Goal: Task Accomplishment & Management: Complete application form

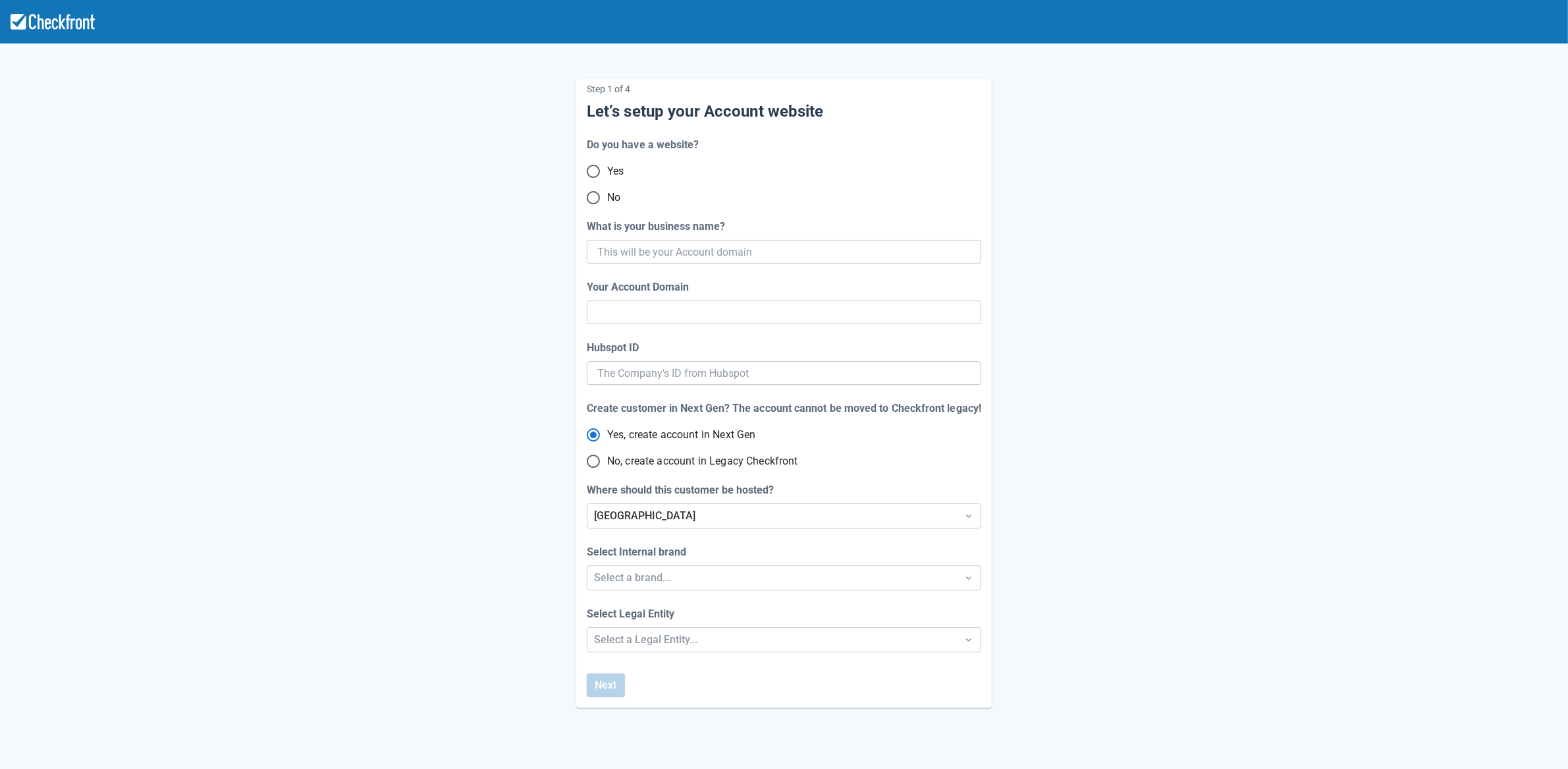
click at [595, 199] on input "No" at bounding box center [593, 198] width 28 height 28
radio input "true"
click at [717, 249] on input "What is your business name?" at bounding box center [783, 251] width 371 height 24
paste input "gpy-20250825t0900"
type input "gpy-20250825t0900"
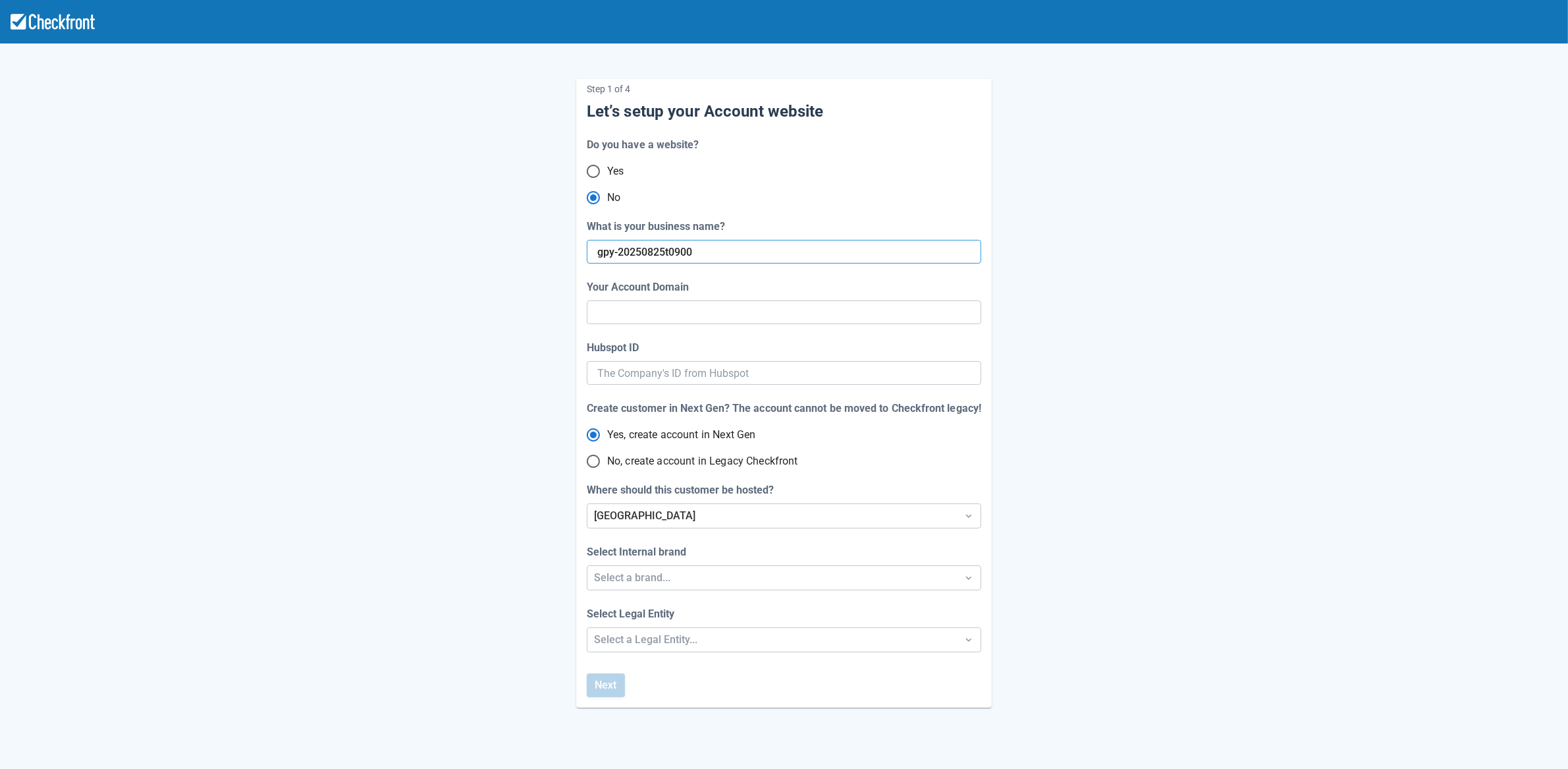
type input "gpy-20250825-t-0900"
radio input "true"
radio input "false"
type input "gpy-20250825t0900"
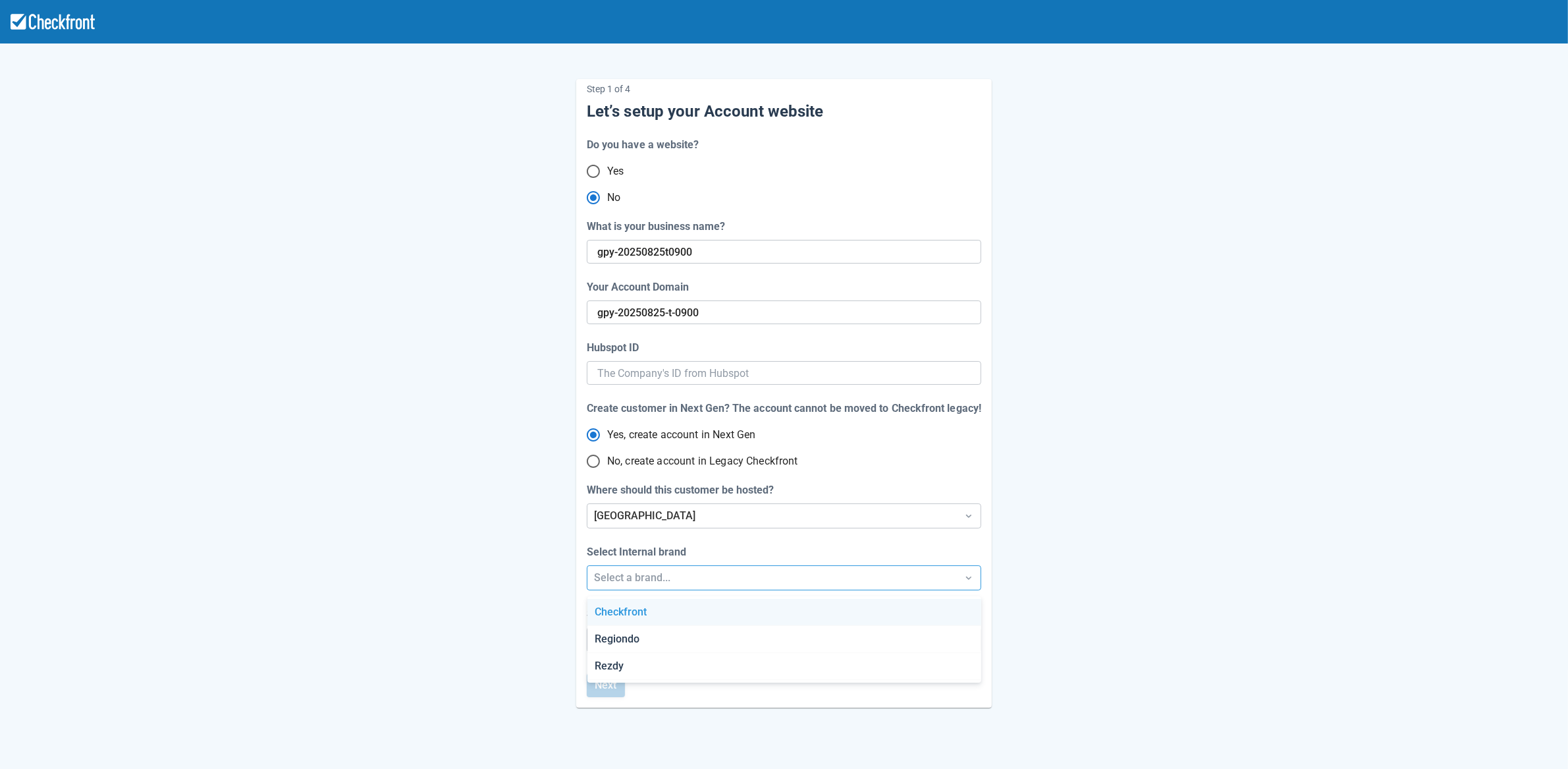
click at [697, 577] on div "Select a brand..." at bounding box center [772, 577] width 356 height 16
click at [693, 616] on div "Checkfront" at bounding box center [784, 612] width 394 height 27
click at [692, 647] on div "Step 1 of 4 Let’s setup your Account website Do you have a website? Yes No What…" at bounding box center [784, 436] width 1568 height 872
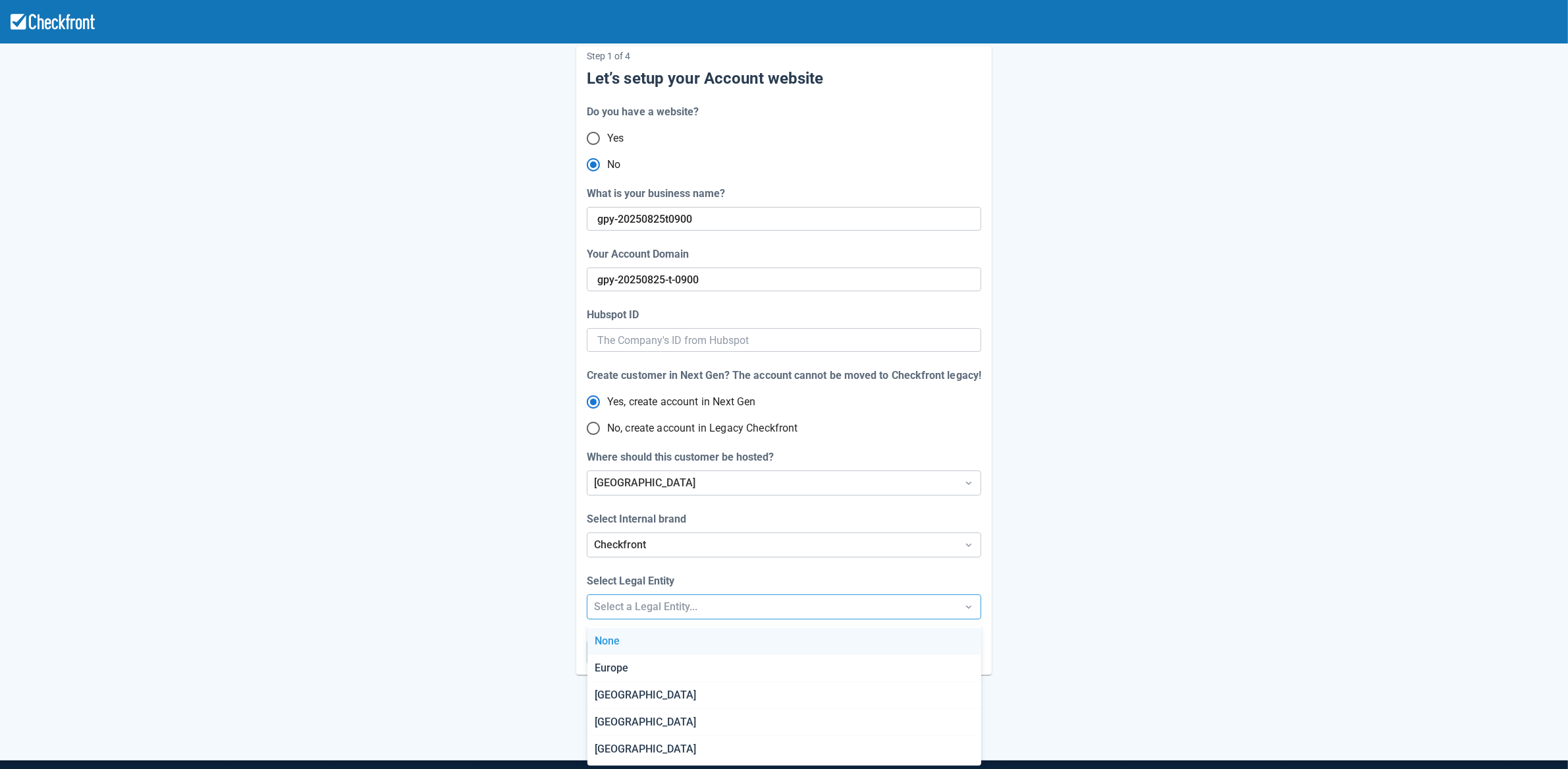
scroll to position [35, 0]
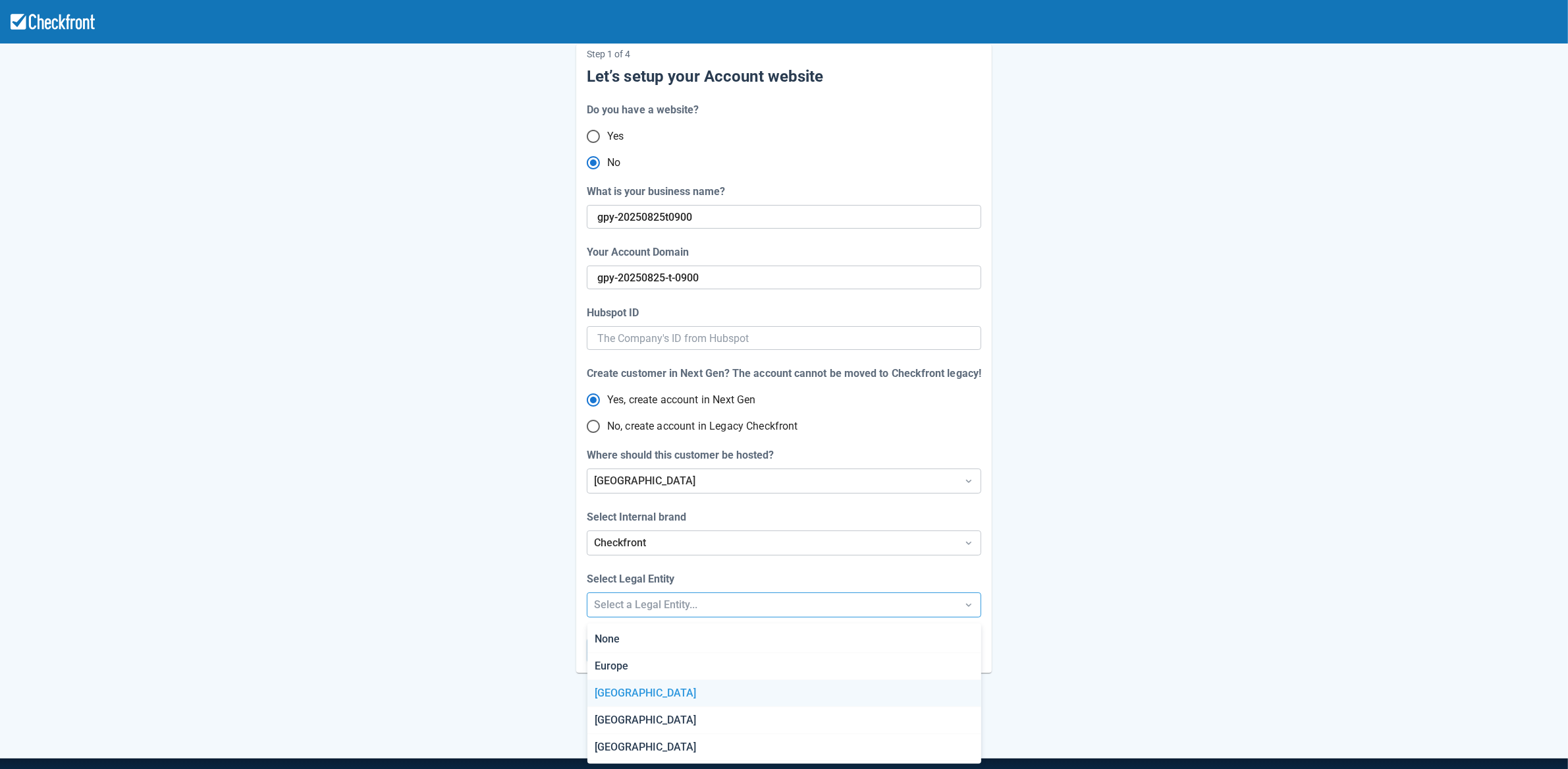
click at [685, 684] on div "[GEOGRAPHIC_DATA]" at bounding box center [784, 693] width 394 height 27
radio input "false"
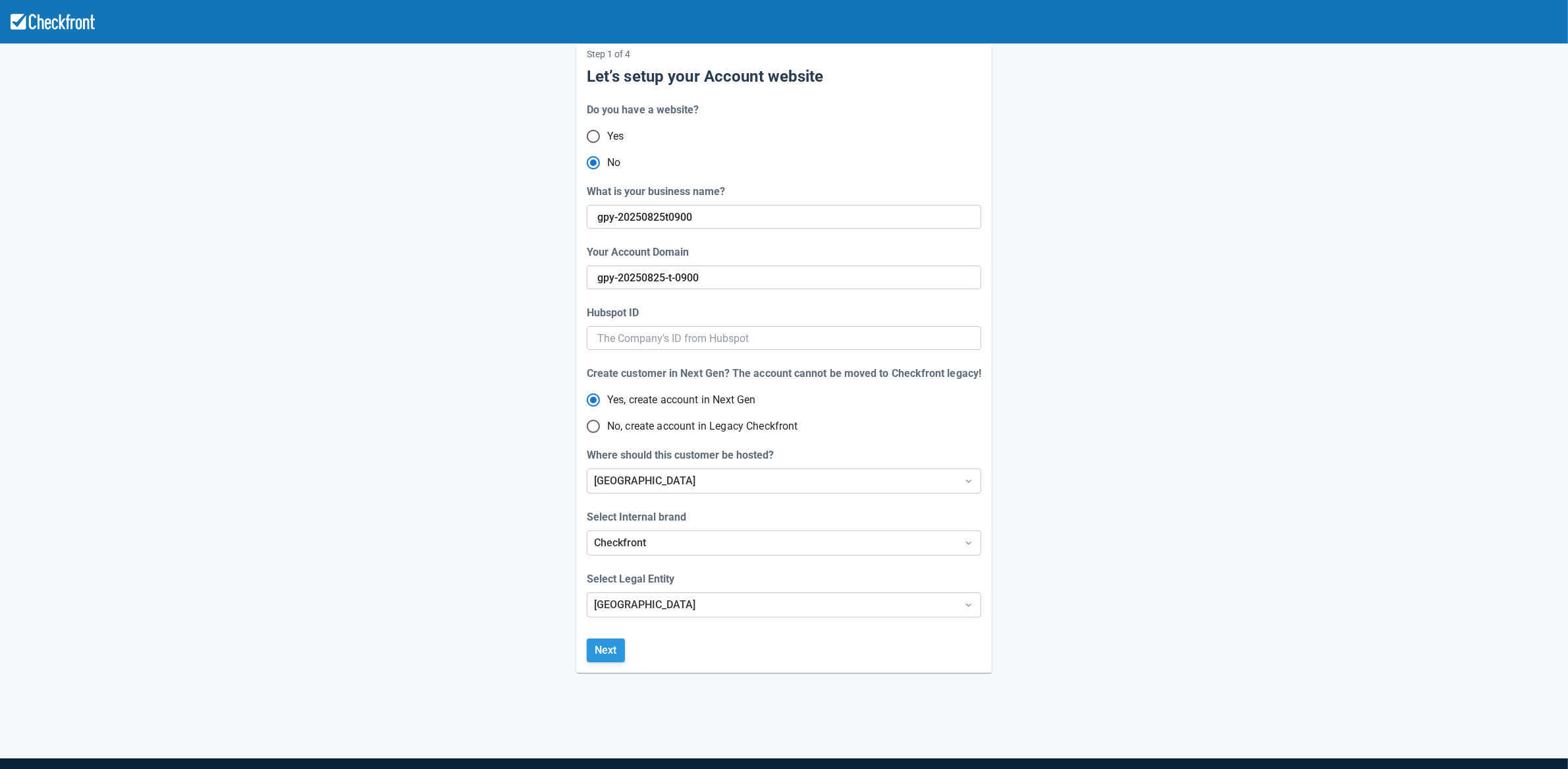
click at [623, 650] on button "Next" at bounding box center [606, 650] width 39 height 24
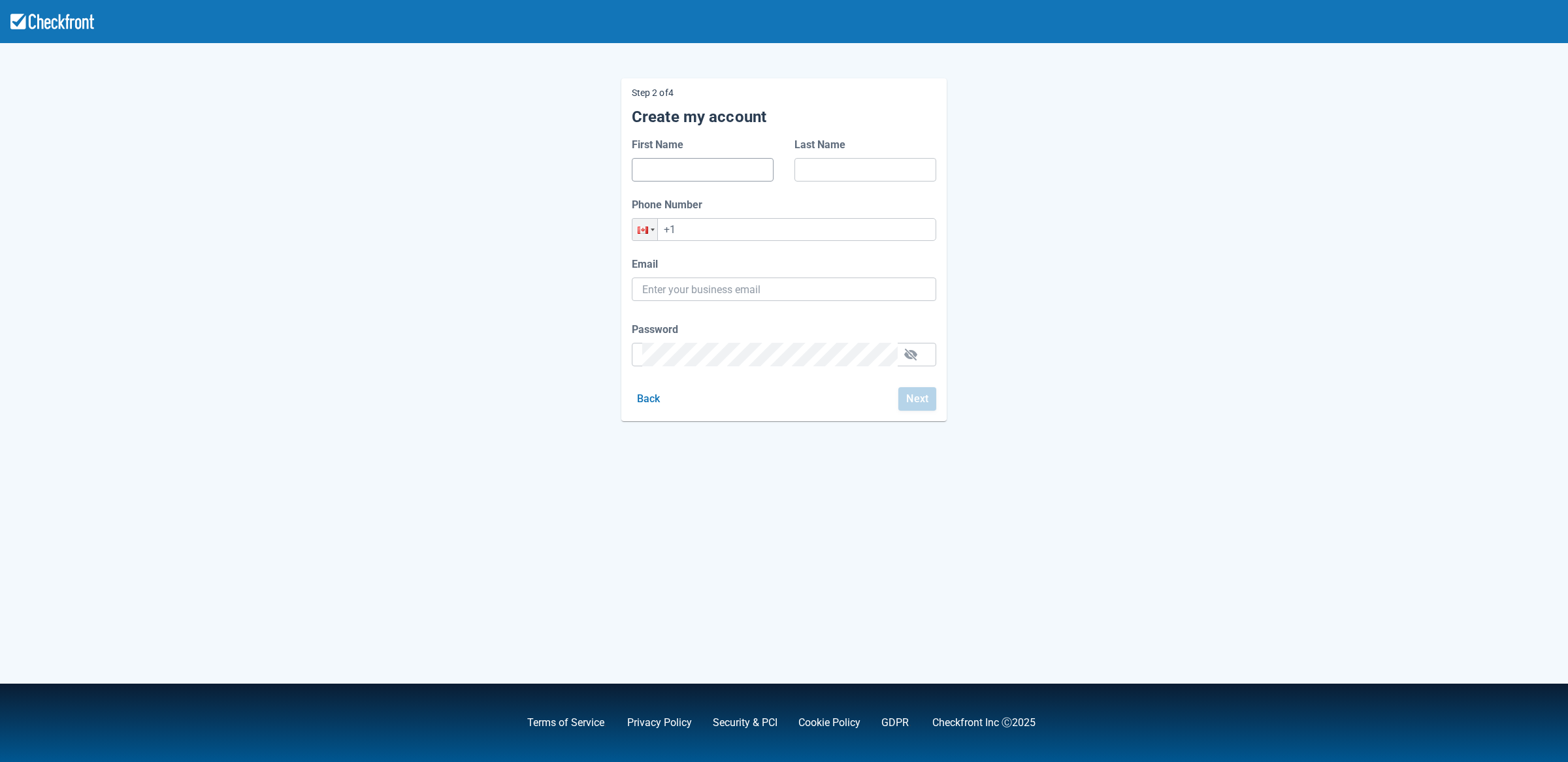
click at [716, 171] on input "First Name" at bounding box center [702, 169] width 121 height 24
type input "f"
click at [825, 170] on input "Last Name" at bounding box center [865, 169] width 121 height 24
type input "f"
click at [767, 229] on input "+1" at bounding box center [784, 229] width 304 height 23
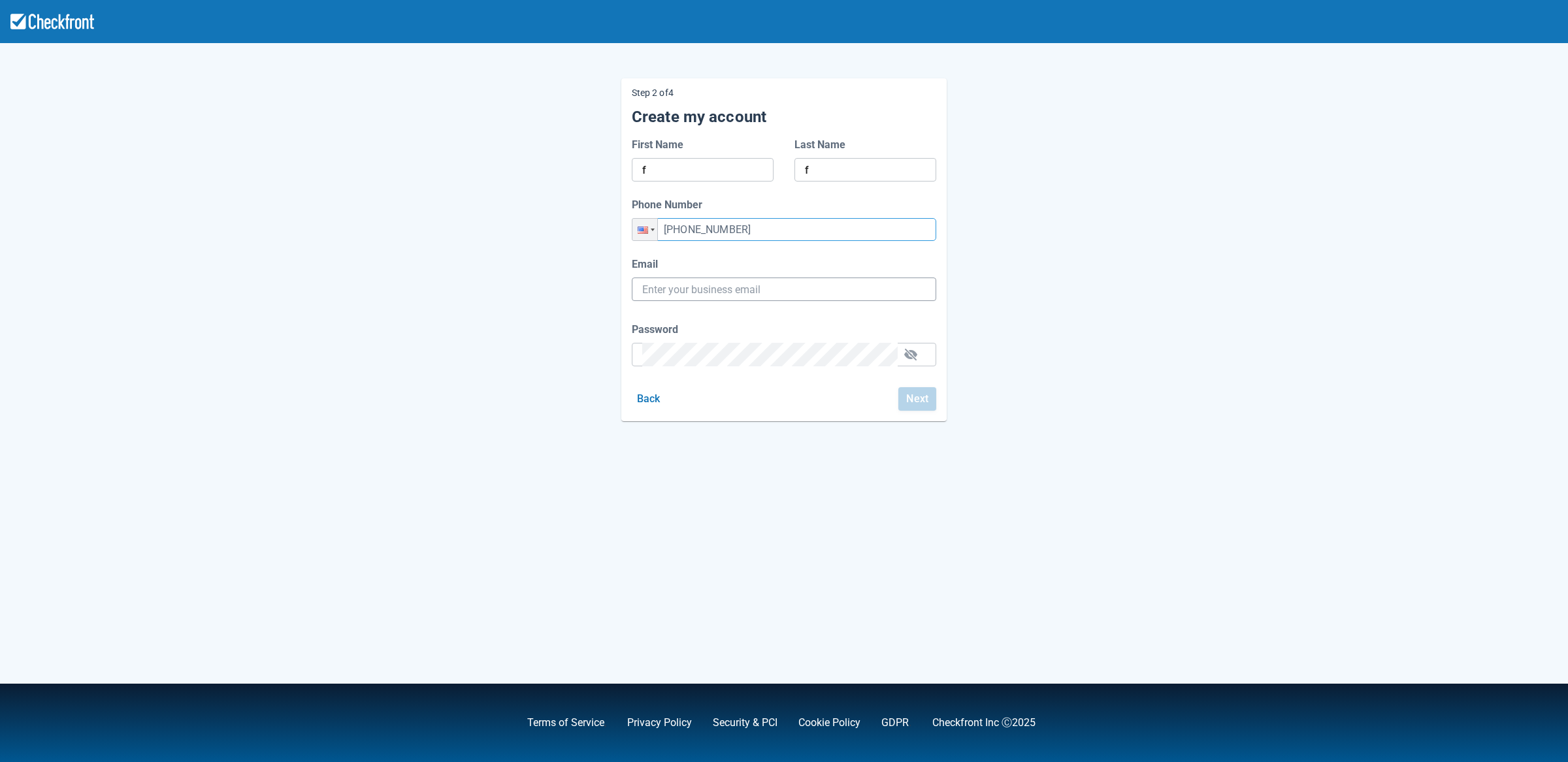
type input "[PHONE_NUMBER]"
click at [749, 294] on input "Email" at bounding box center [784, 289] width 283 height 24
paste input "[EMAIL_ADDRESS][DOMAIN_NAME]"
type input "[EMAIL_ADDRESS][DOMAIN_NAME]"
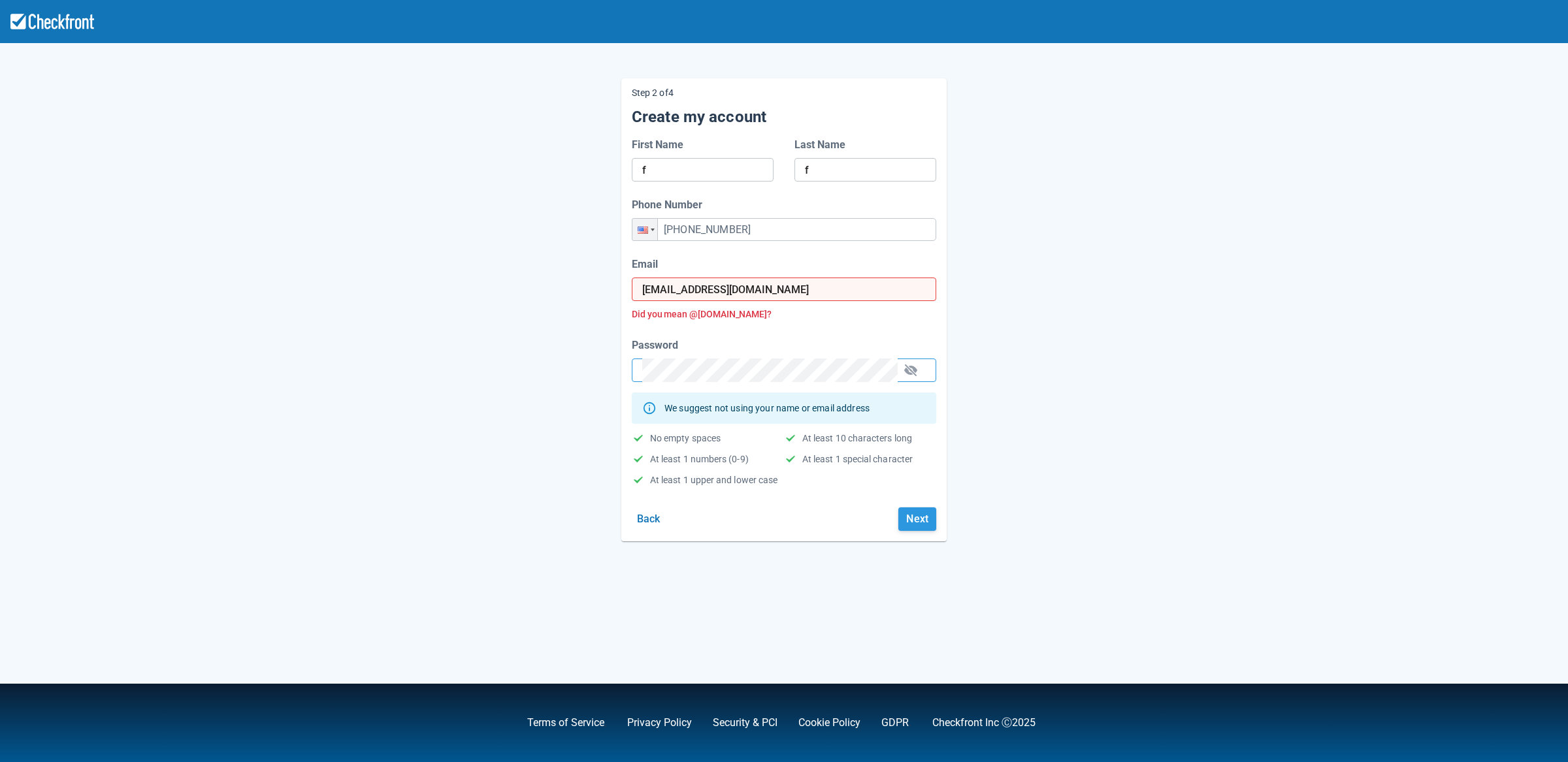
click at [927, 520] on button "Next" at bounding box center [917, 519] width 38 height 24
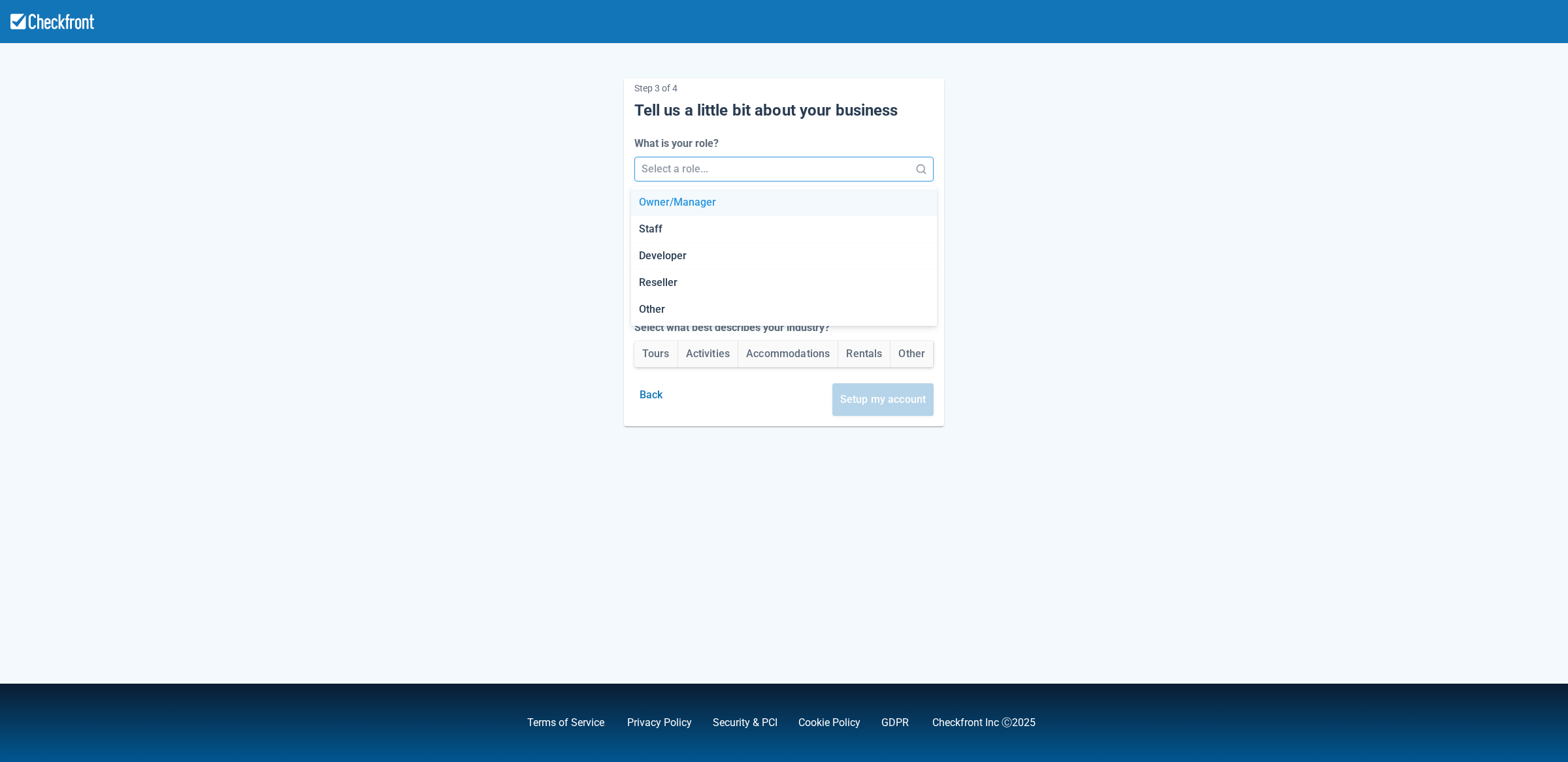
click at [690, 168] on div at bounding box center [772, 169] width 262 height 18
click at [679, 255] on div "Developer" at bounding box center [784, 256] width 307 height 27
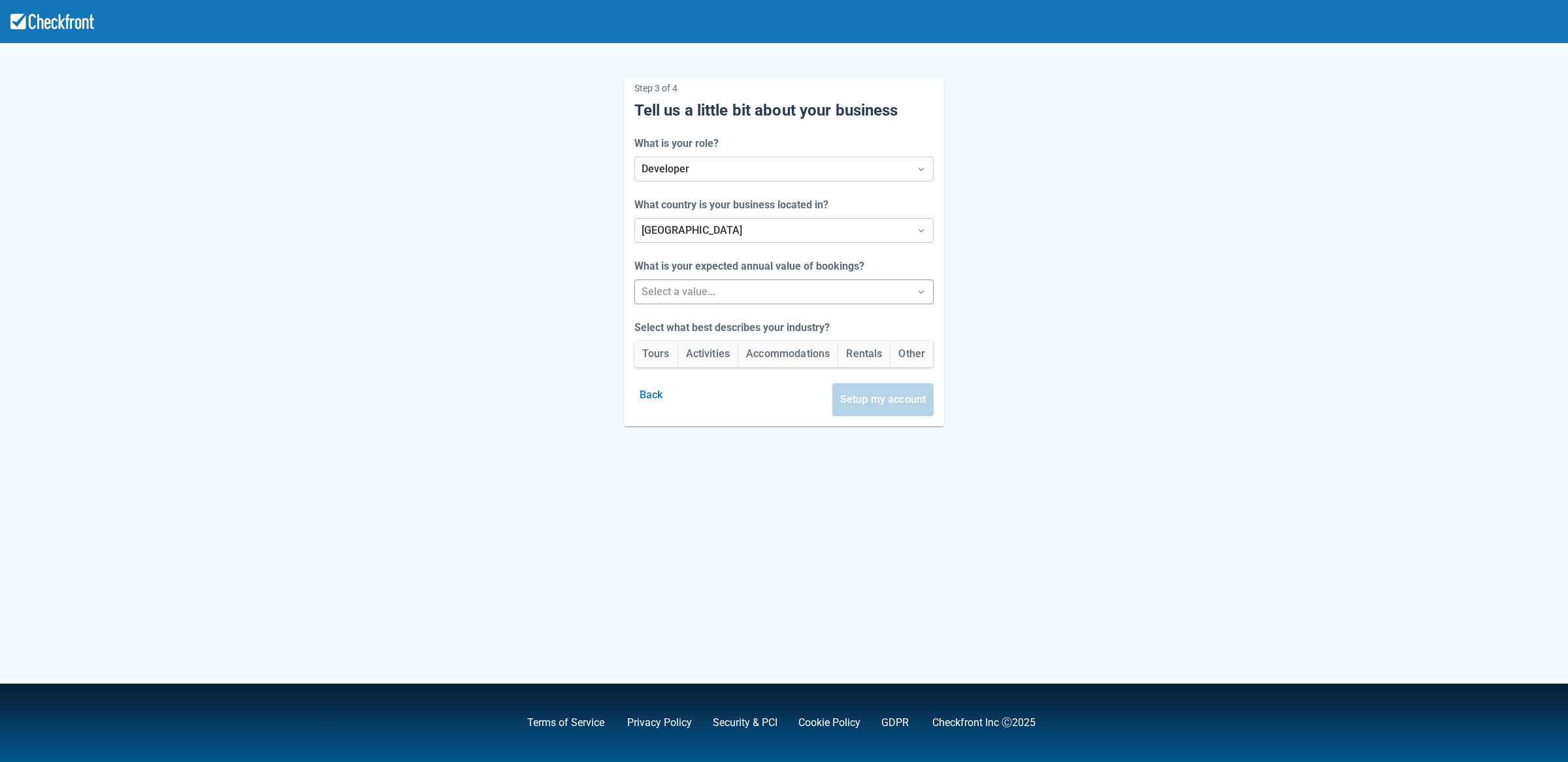
click at [679, 292] on div at bounding box center [772, 292] width 262 height 18
click at [673, 356] on div "Between $250k -$1m/yr" at bounding box center [784, 352] width 307 height 27
click at [688, 354] on button "Activities" at bounding box center [708, 354] width 60 height 26
click at [904, 409] on button "Setup my account" at bounding box center [883, 399] width 102 height 33
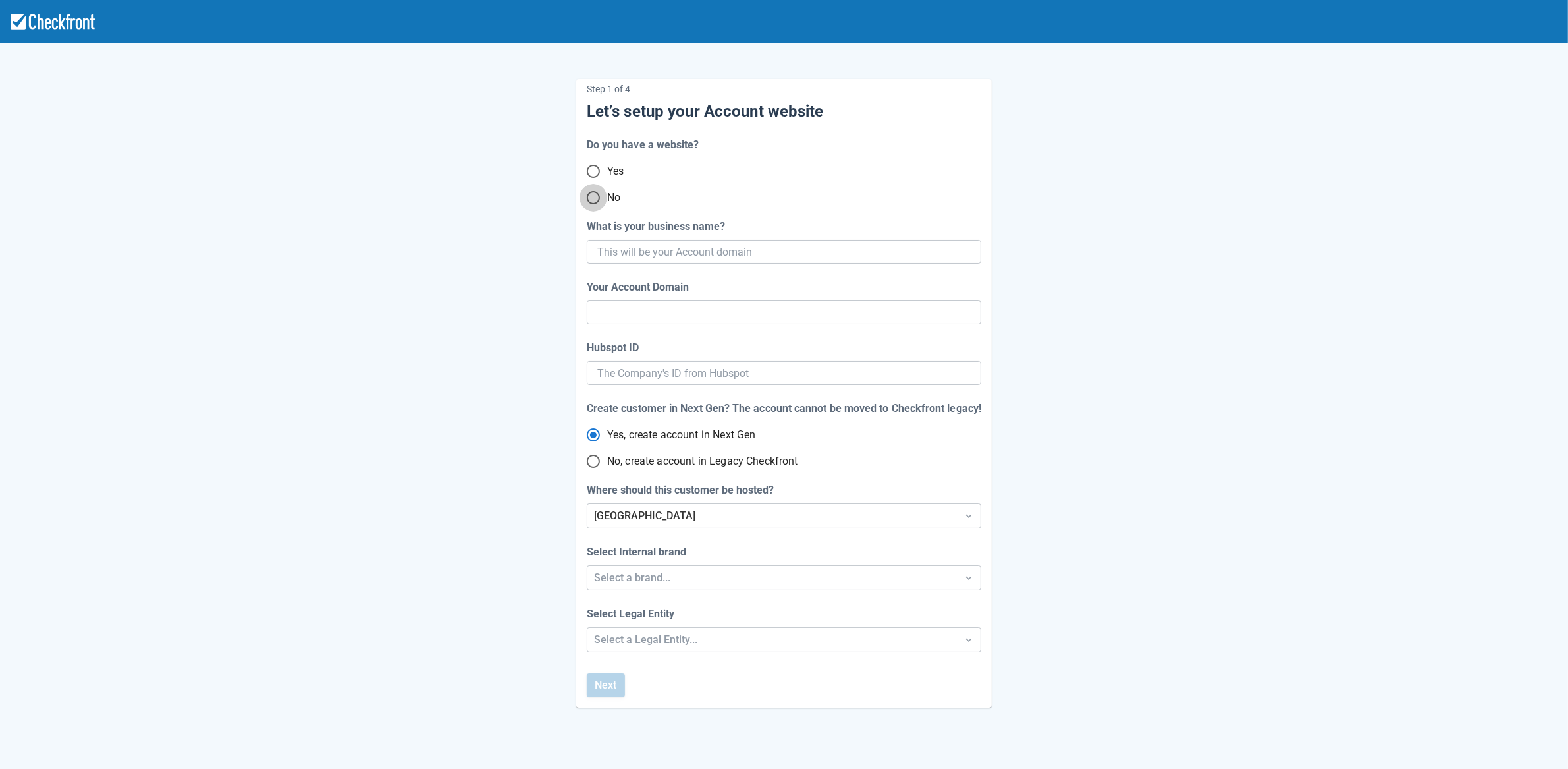
click at [596, 204] on input "No" at bounding box center [593, 198] width 28 height 28
radio input "true"
click at [697, 251] on input "What is your business name?" at bounding box center [783, 251] width 371 height 24
paste input "gpy-20250825t0910"
type input "gpy-20250825t0910"
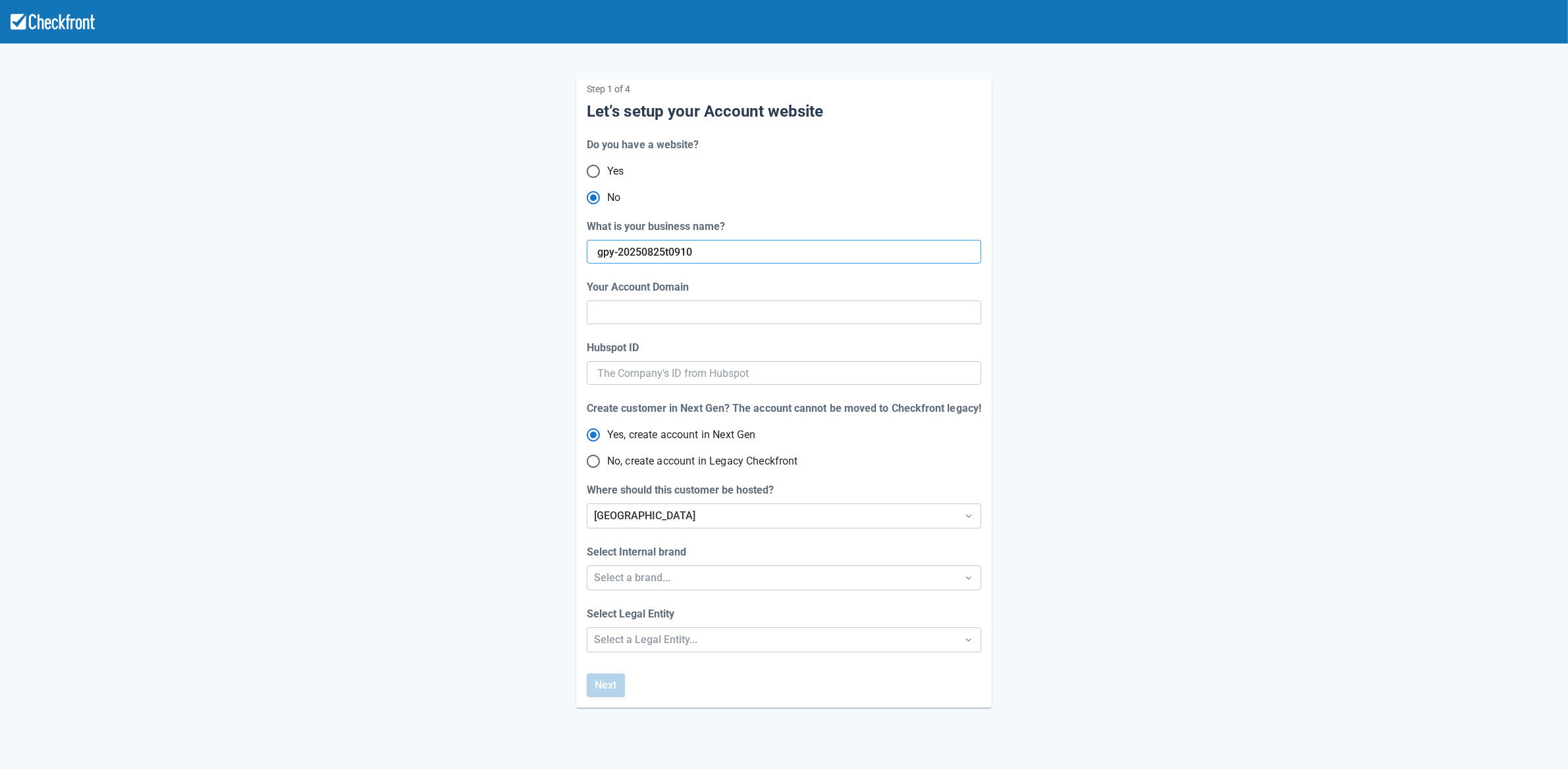
type input "gpy-20250825-t-0910"
radio input "true"
radio input "false"
type input "gpy-20250825t0910"
click at [668, 579] on div "Select a brand..." at bounding box center [772, 577] width 356 height 16
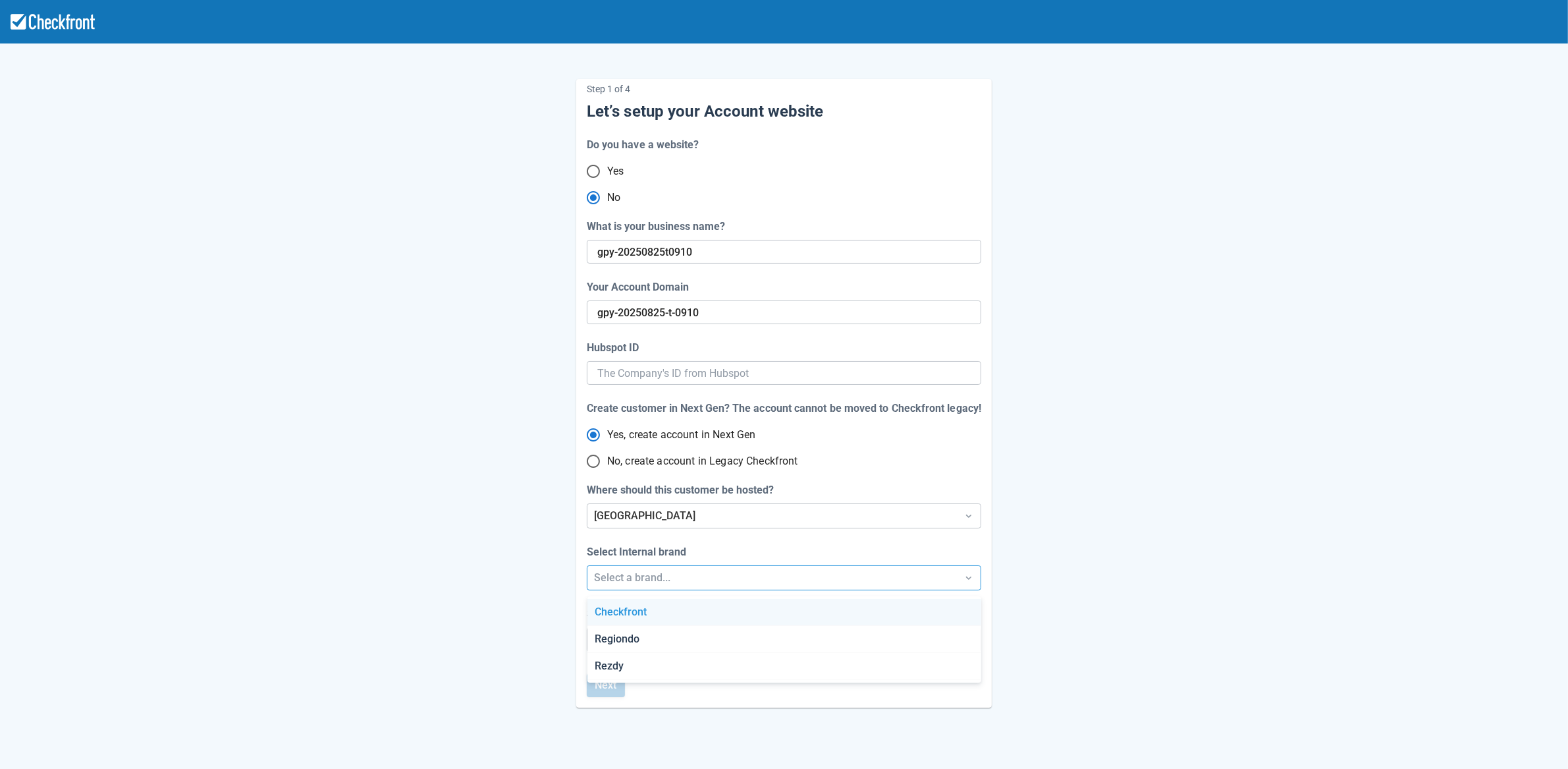
click at [670, 614] on div "Checkfront" at bounding box center [784, 612] width 394 height 27
click at [674, 648] on div "Step 1 of 4 Let’s setup your Account website Do you have a website? Yes No What…" at bounding box center [784, 436] width 1568 height 872
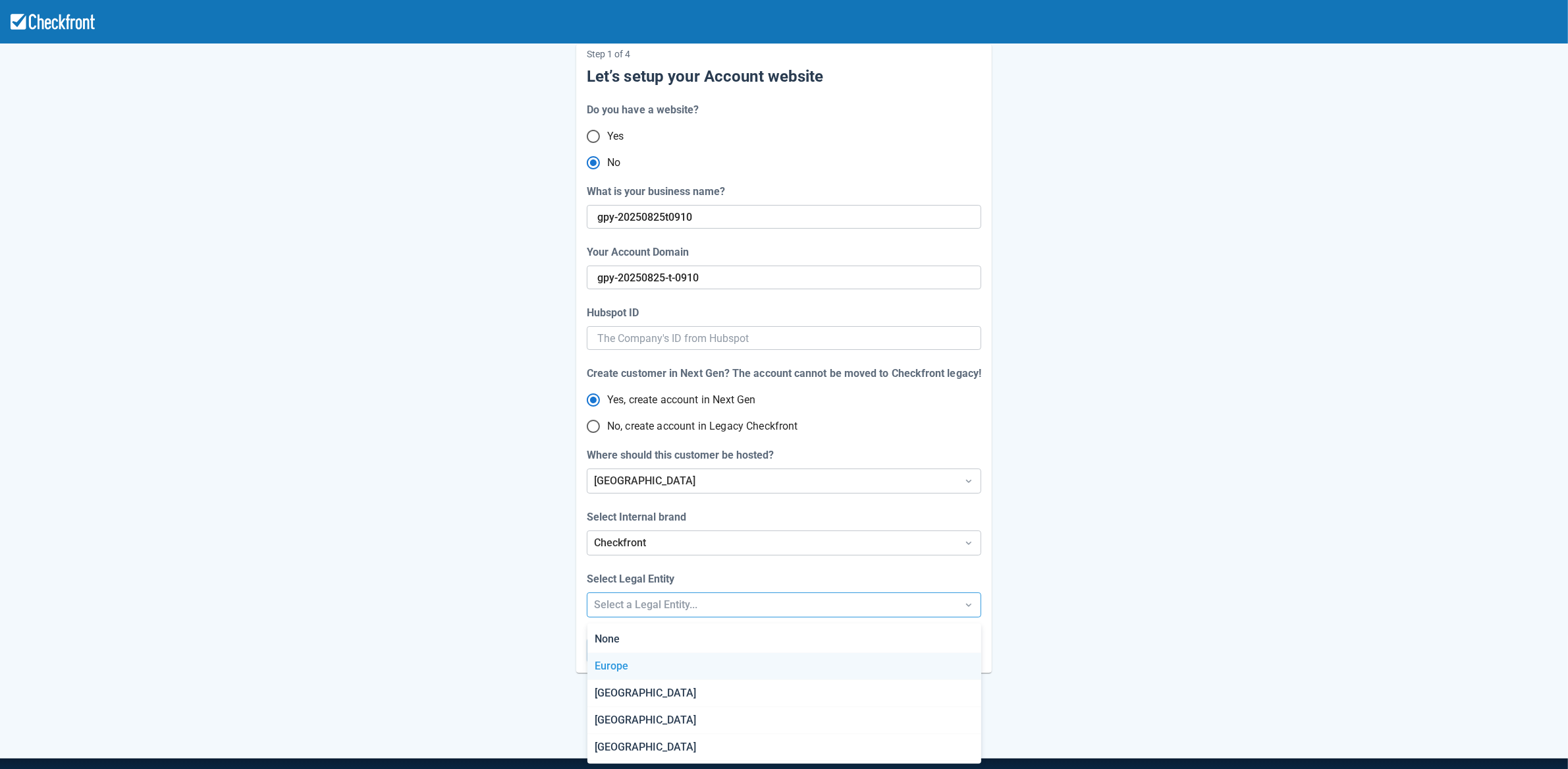
click at [665, 670] on div "Europe" at bounding box center [784, 666] width 394 height 27
radio input "false"
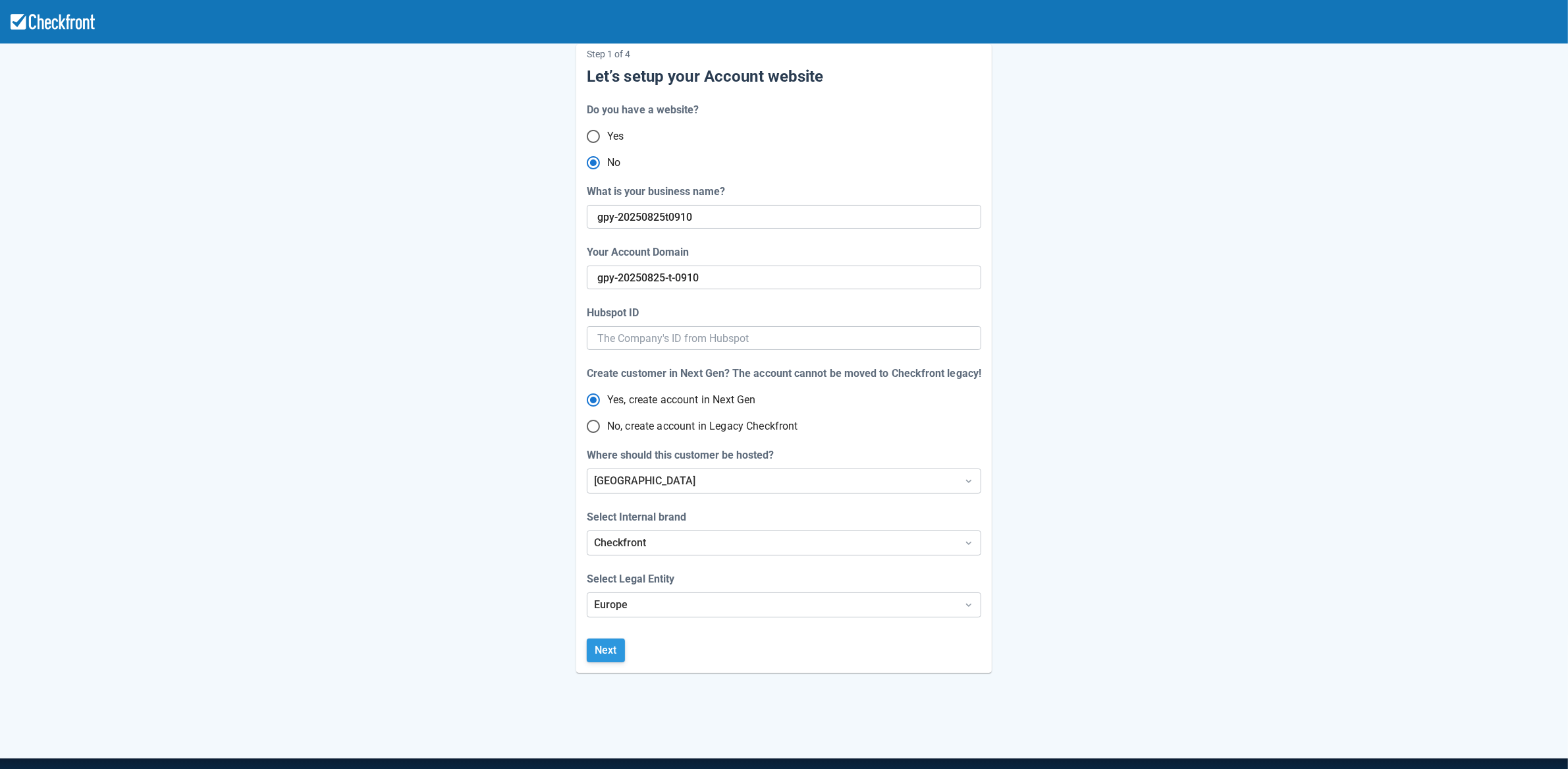
click at [608, 652] on button "Next" at bounding box center [606, 650] width 39 height 24
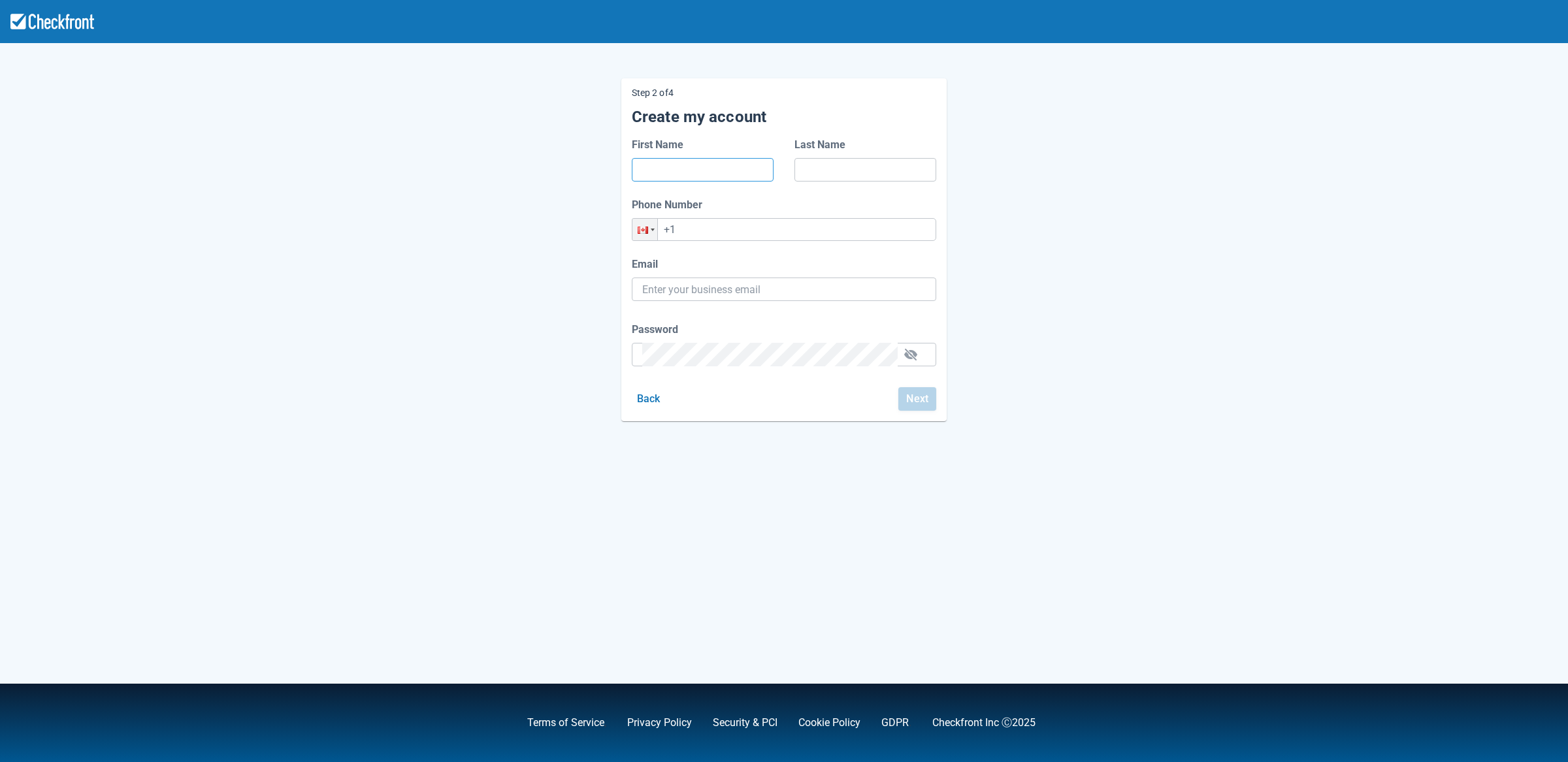
click at [674, 172] on input "First Name" at bounding box center [702, 169] width 121 height 24
type input "f"
click at [821, 168] on input "Last Name" at bounding box center [865, 169] width 121 height 24
type input "f"
click at [742, 229] on input "+1" at bounding box center [784, 229] width 304 height 23
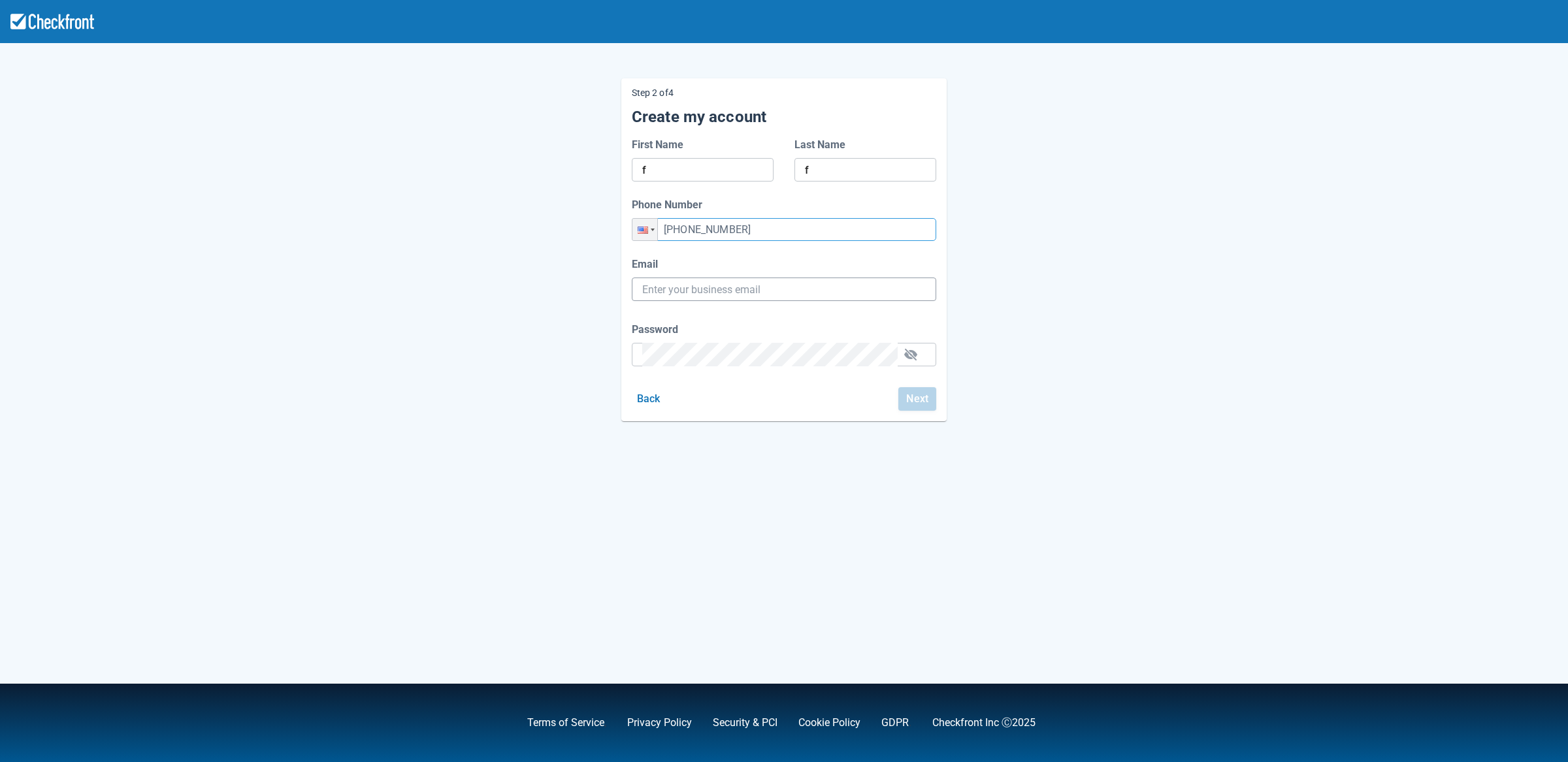
type input "+1 (435) 625-6536"
click at [725, 296] on input "Email" at bounding box center [784, 289] width 283 height 24
paste input "gpy-20250825t0910@email.ghostinspector.com"
type input "gpy-20250825t0910@email.ghostinspector.com"
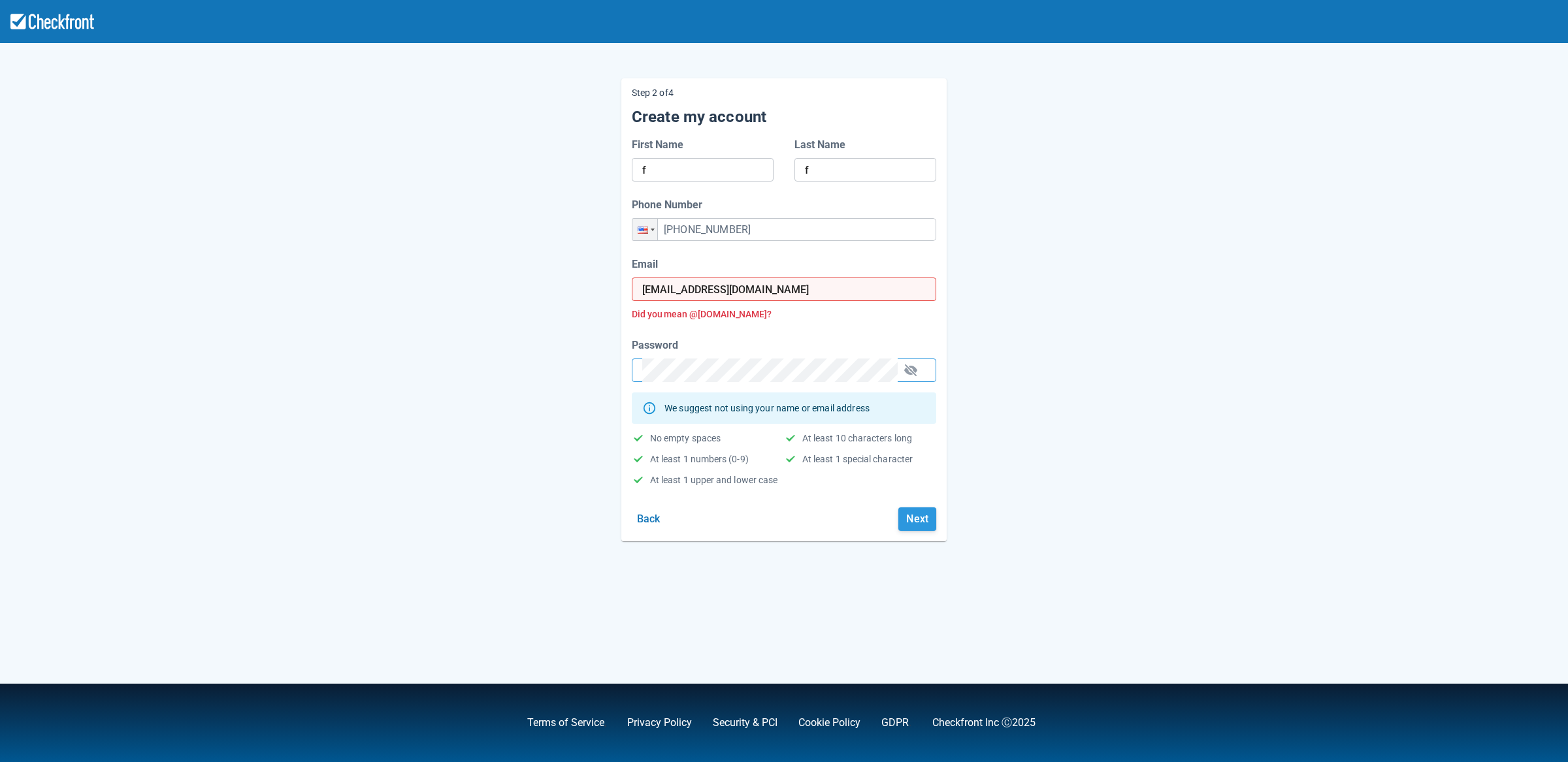
click at [919, 525] on button "Next" at bounding box center [917, 519] width 38 height 24
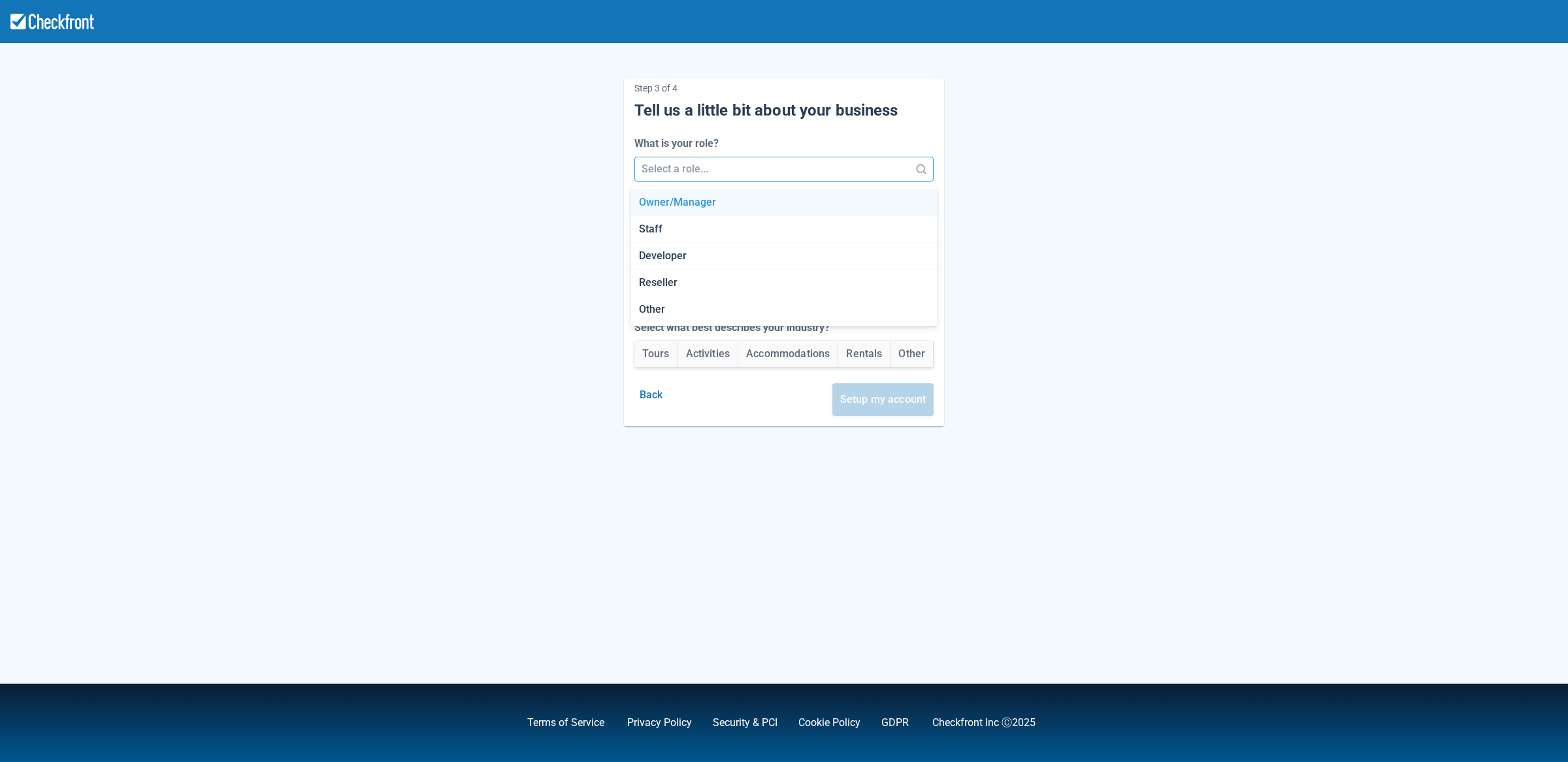
click at [705, 179] on div "Select a role..." at bounding box center [772, 168] width 275 height 24
click at [694, 276] on div "Reseller" at bounding box center [784, 283] width 307 height 27
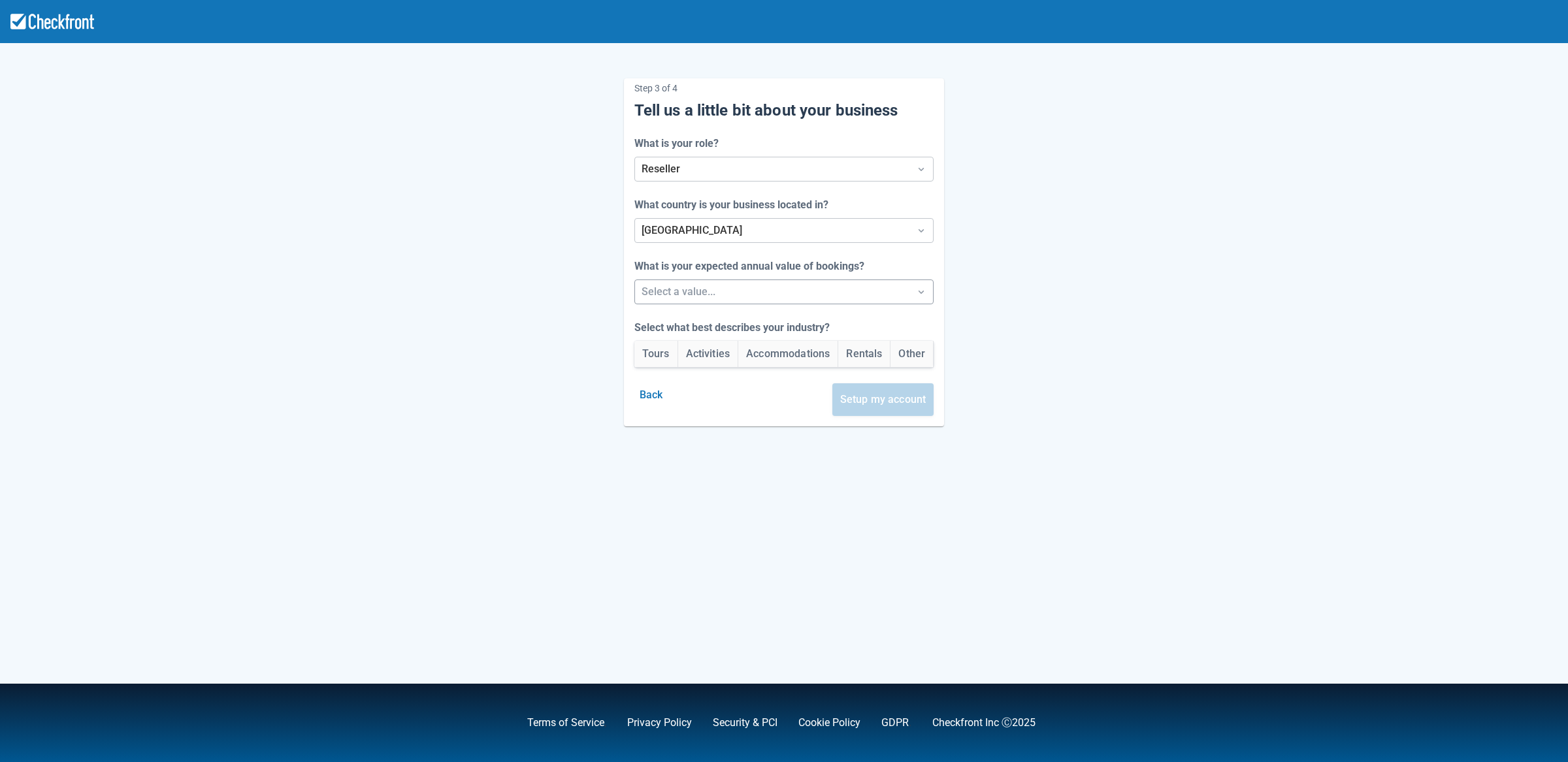
click at [684, 288] on div at bounding box center [772, 292] width 262 height 18
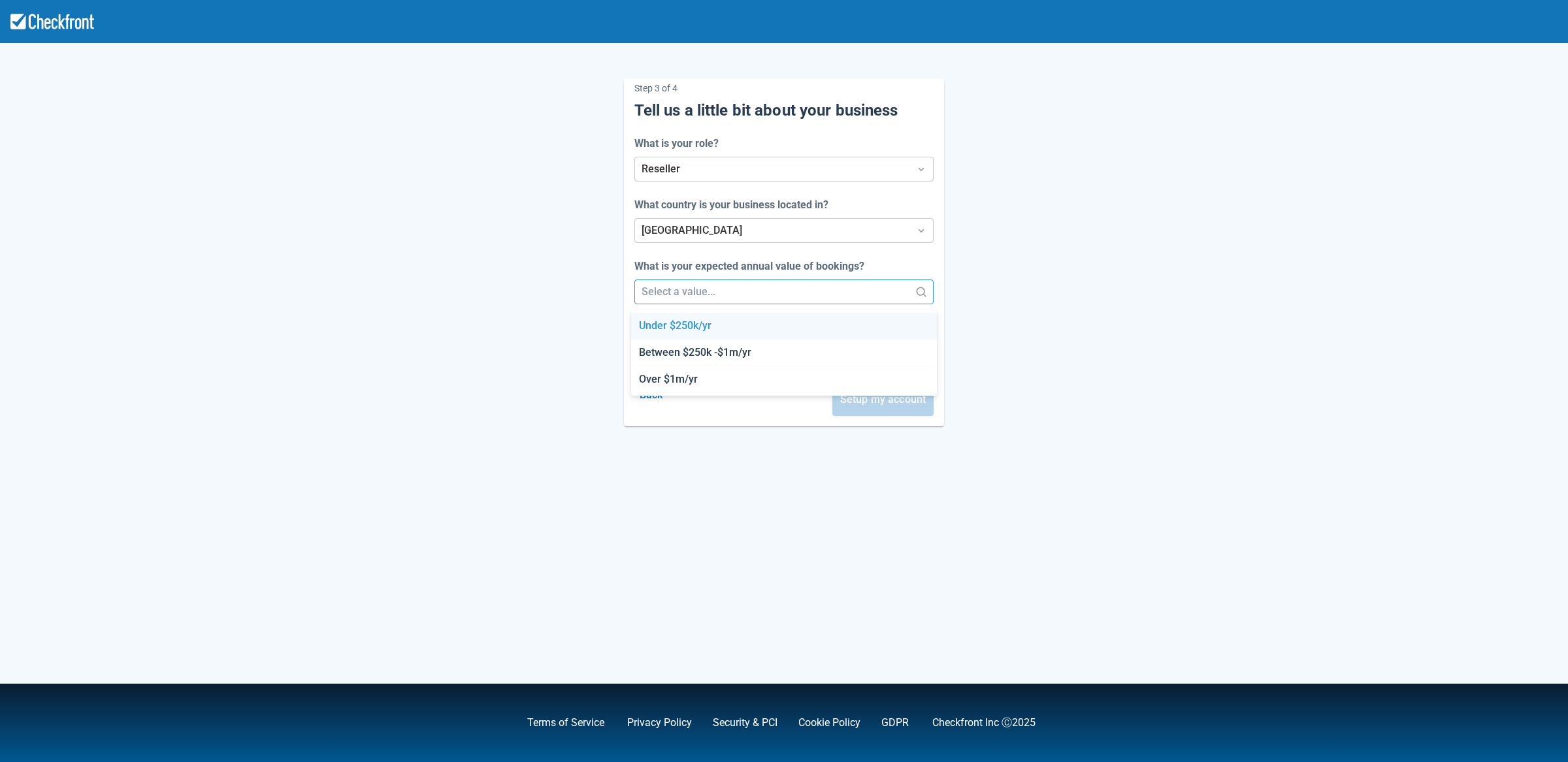
click at [679, 329] on div "Under $250k/yr" at bounding box center [784, 326] width 307 height 27
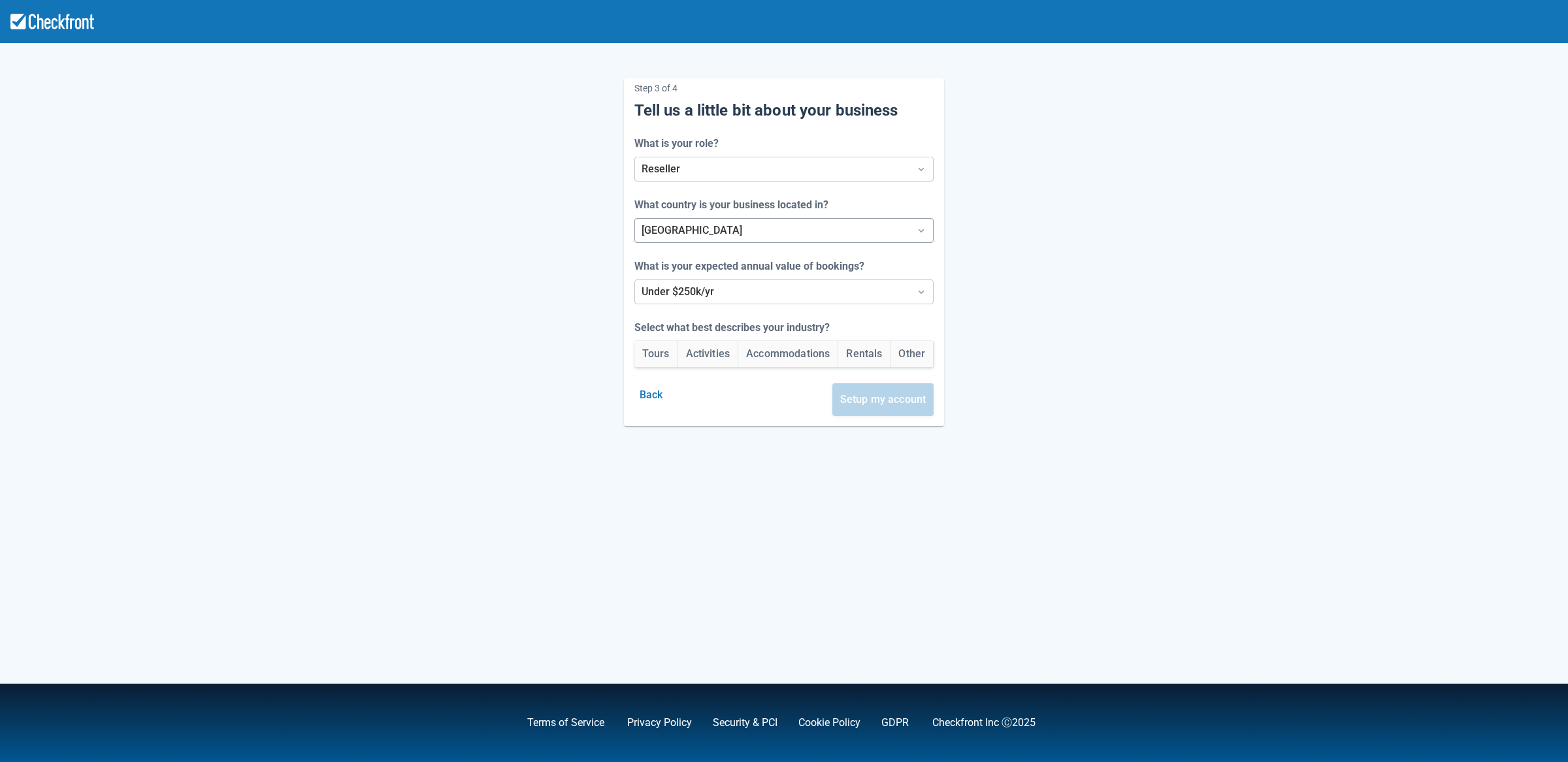
click at [704, 223] on div at bounding box center [772, 230] width 262 height 18
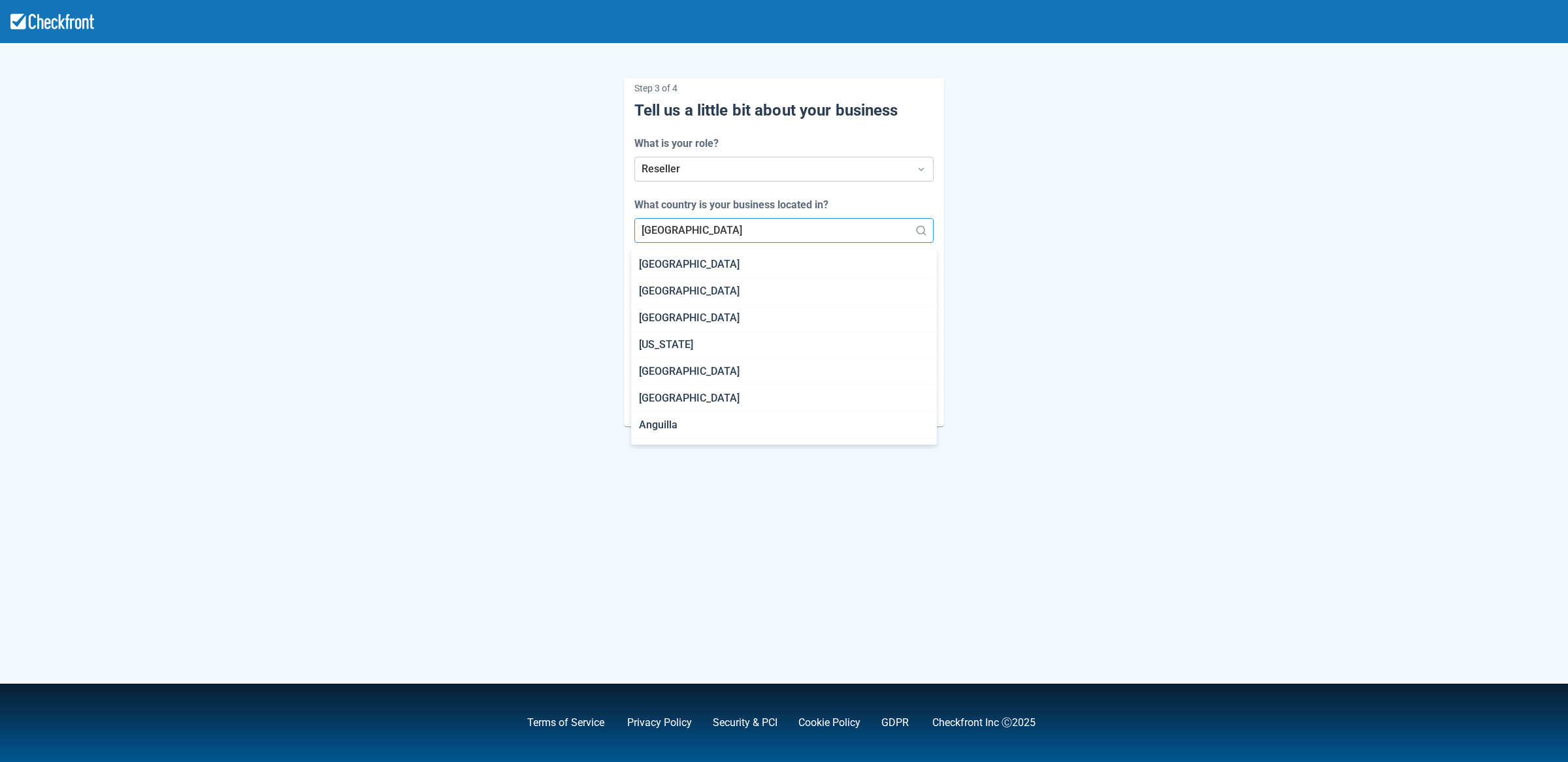
scroll to position [756, 0]
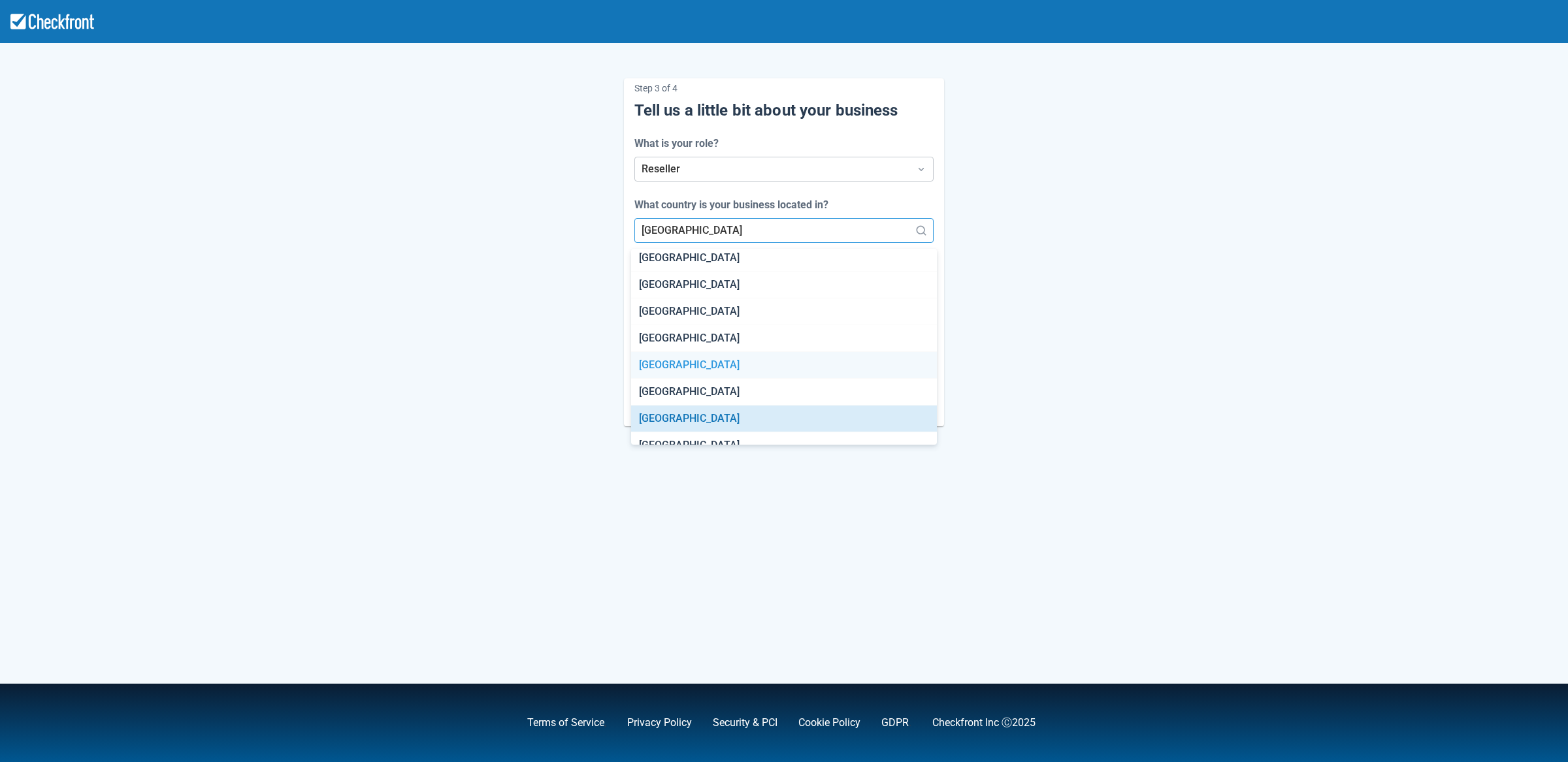
click at [675, 359] on div "Cambodia" at bounding box center [784, 365] width 307 height 27
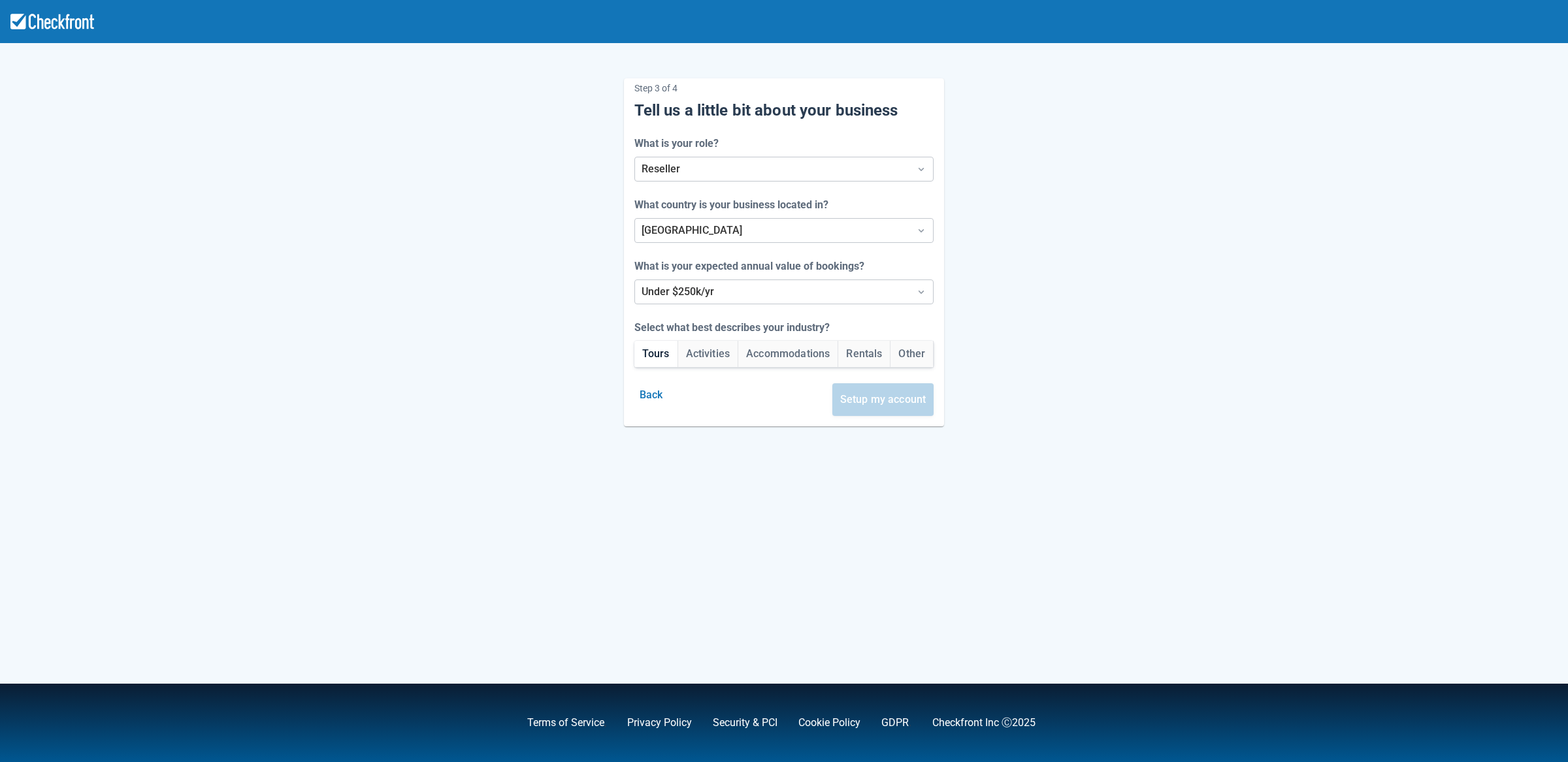
click at [659, 359] on button "Tours" at bounding box center [656, 354] width 43 height 26
click at [873, 398] on button "Setup my account" at bounding box center [883, 399] width 102 height 33
